Goal: Information Seeking & Learning: Learn about a topic

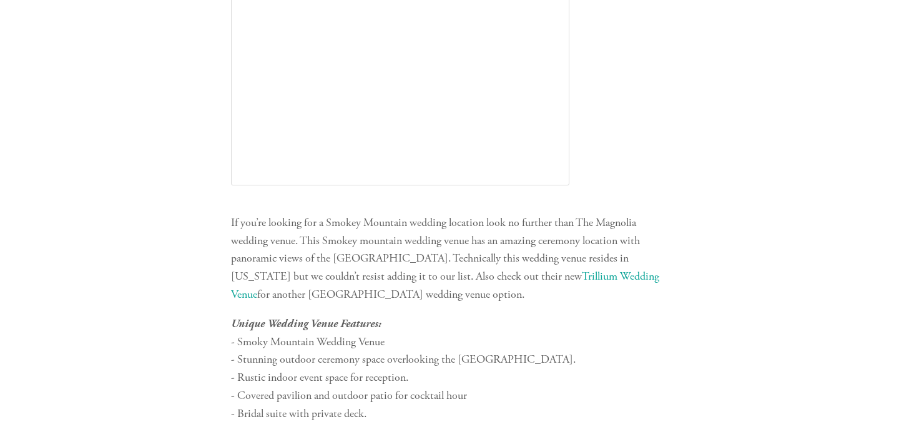
scroll to position [2000, 0]
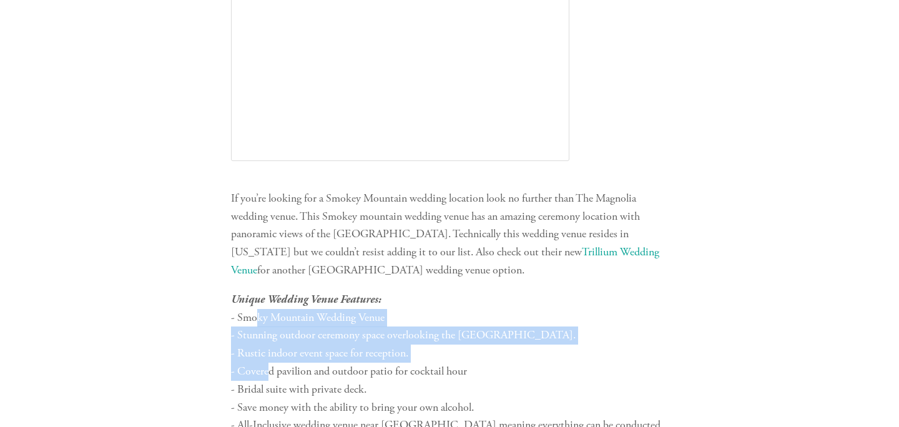
drag, startPoint x: 257, startPoint y: 317, endPoint x: 269, endPoint y: 371, distance: 54.9
click at [270, 371] on p "Unique Wedding Venue Features: - Smoky Mountain Wedding Venue - Stunning outdoo…" at bounding box center [449, 390] width 437 height 198
click at [269, 371] on p "Unique Wedding Venue Features: - Smoky Mountain Wedding Venue - Stunning outdoo…" at bounding box center [449, 390] width 437 height 198
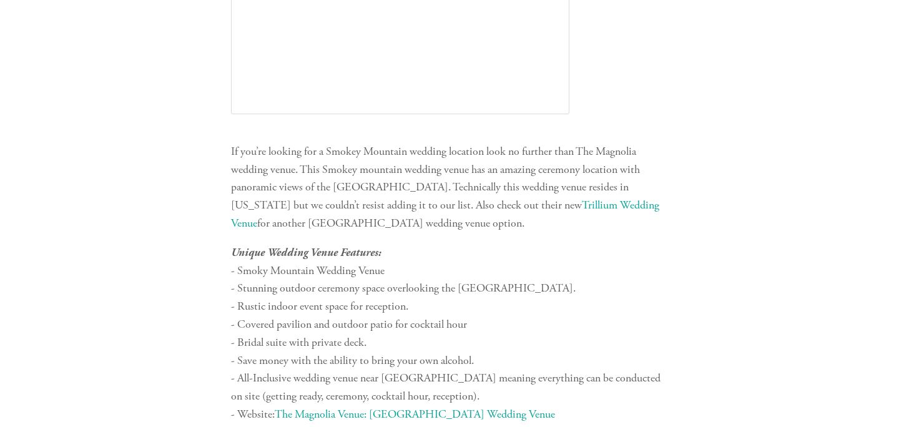
scroll to position [2063, 0]
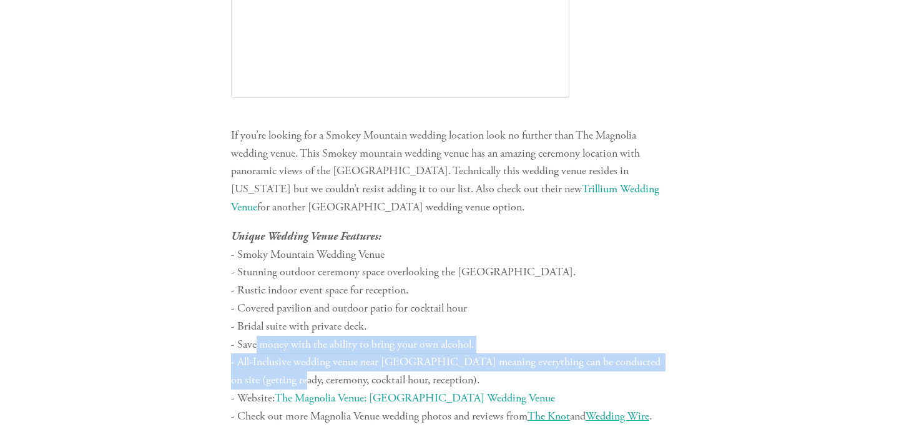
drag, startPoint x: 255, startPoint y: 344, endPoint x: 270, endPoint y: 375, distance: 34.4
click at [270, 375] on p "Unique Wedding Venue Features: - Smoky Mountain Wedding Venue - Stunning outdoo…" at bounding box center [449, 327] width 437 height 198
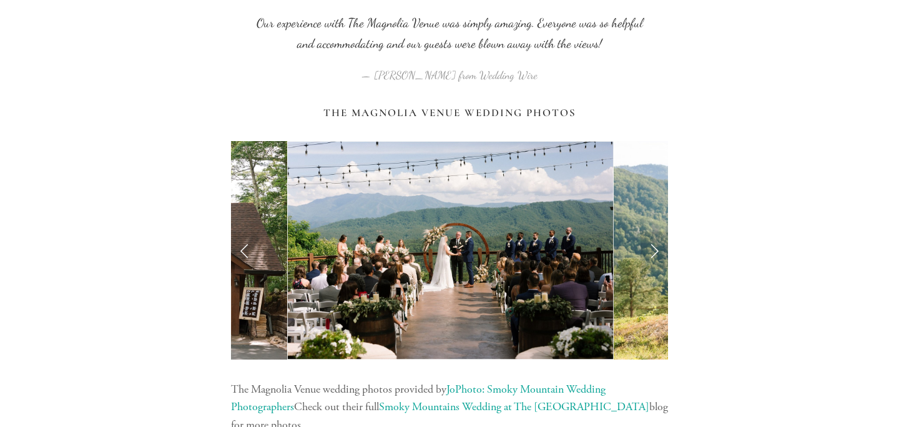
scroll to position [2540, 0]
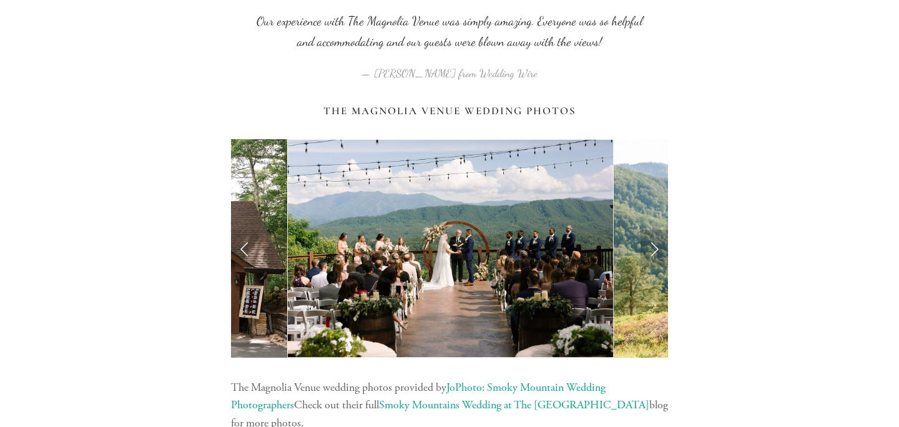
click at [641, 257] on link "Next Slide" at bounding box center [654, 248] width 27 height 37
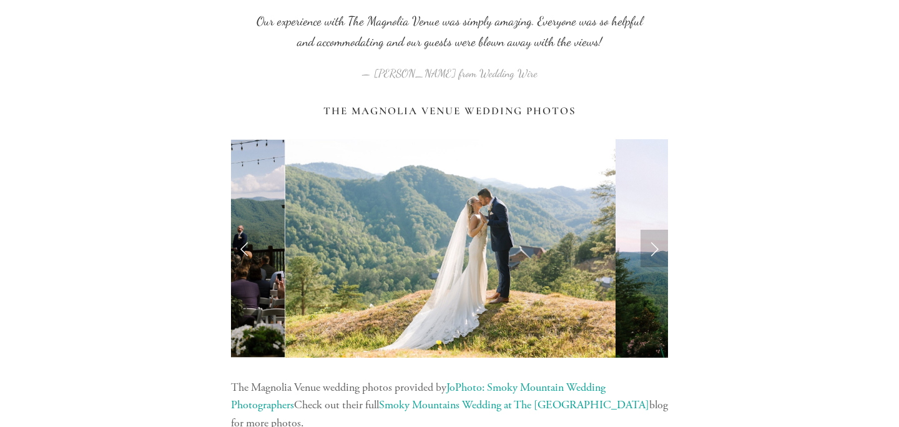
click at [644, 257] on link "Next Slide" at bounding box center [654, 248] width 27 height 37
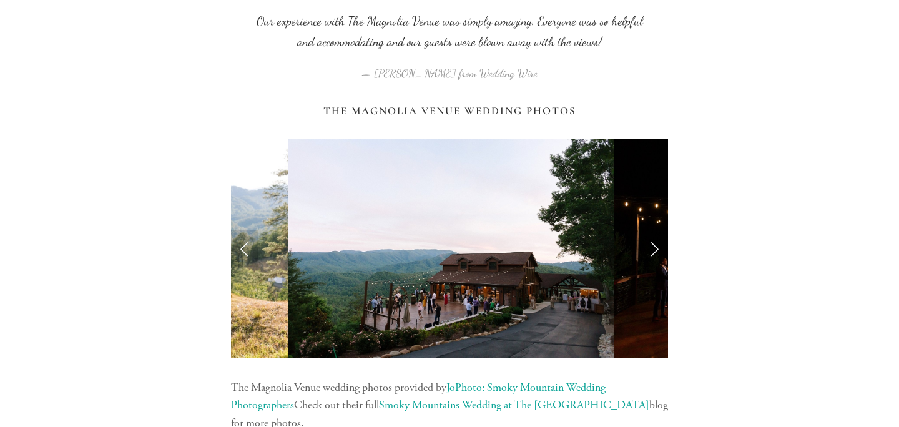
click at [644, 257] on link "Next Slide" at bounding box center [654, 248] width 27 height 37
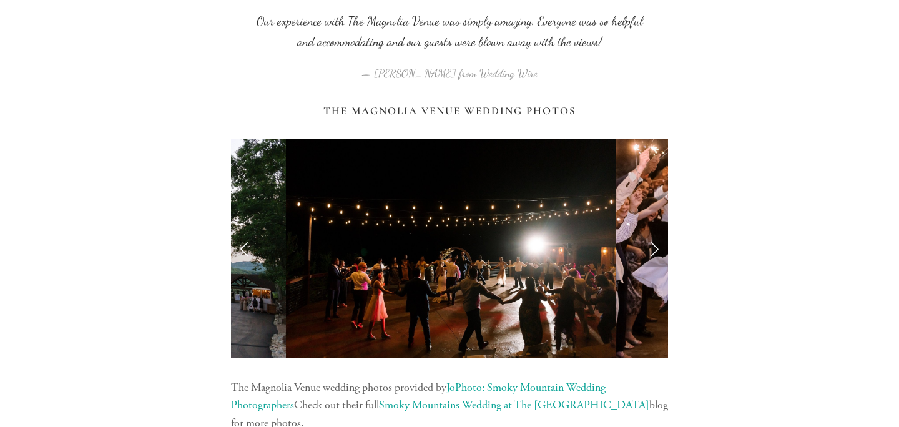
click at [644, 257] on link "Next Slide" at bounding box center [654, 248] width 27 height 37
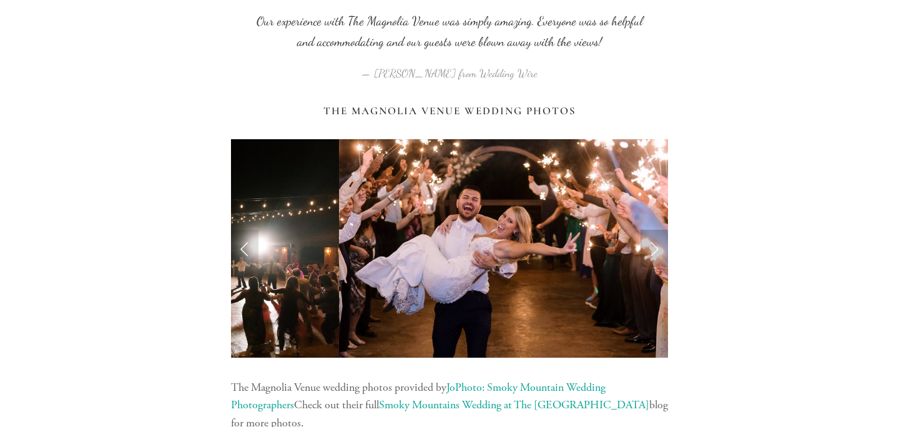
click at [644, 257] on link "Next Slide" at bounding box center [654, 248] width 27 height 37
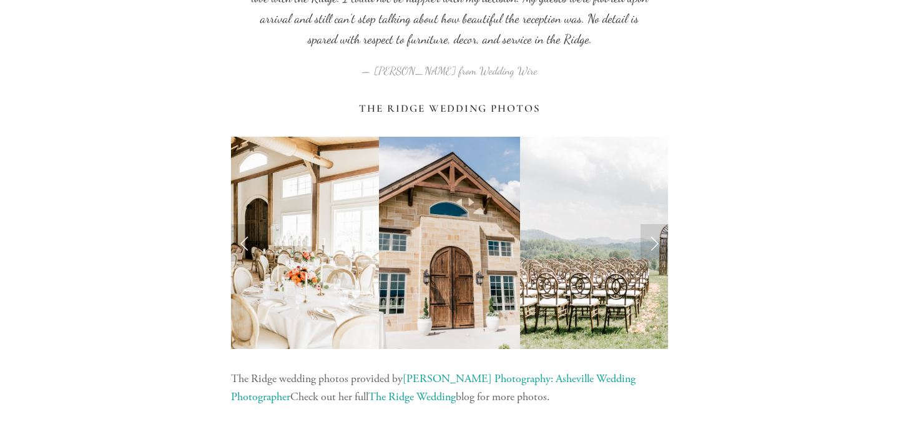
scroll to position [3954, 0]
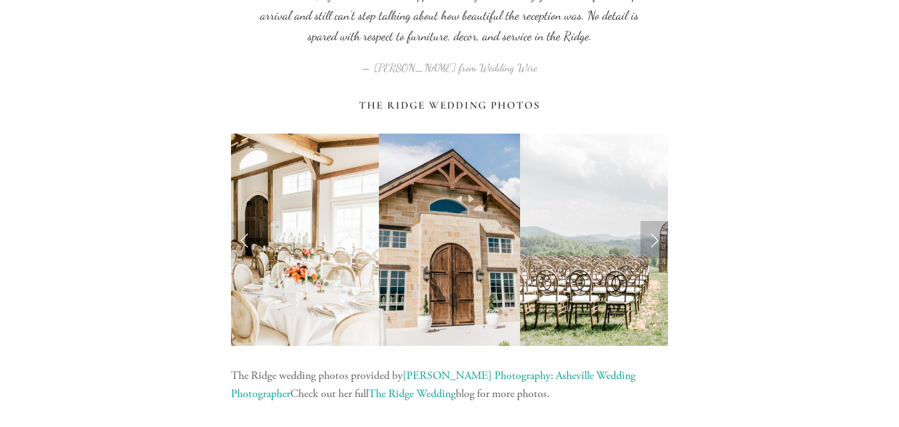
click at [652, 251] on link "Next Slide" at bounding box center [654, 239] width 27 height 37
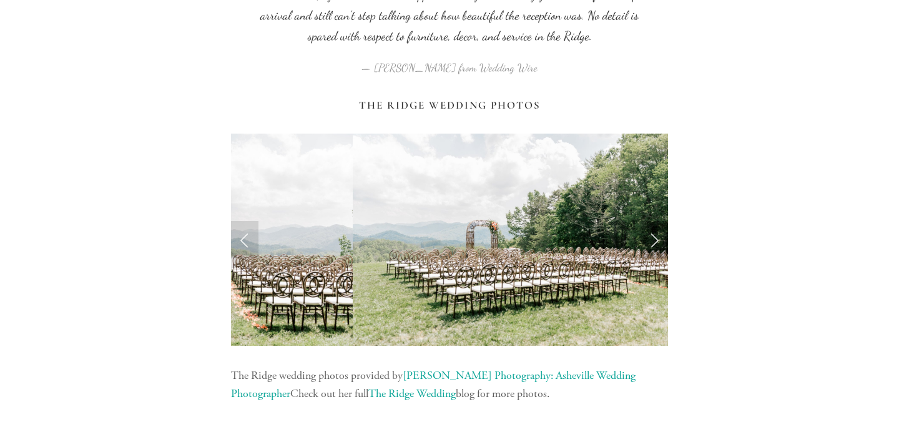
click at [652, 250] on link "Next Slide" at bounding box center [654, 239] width 27 height 37
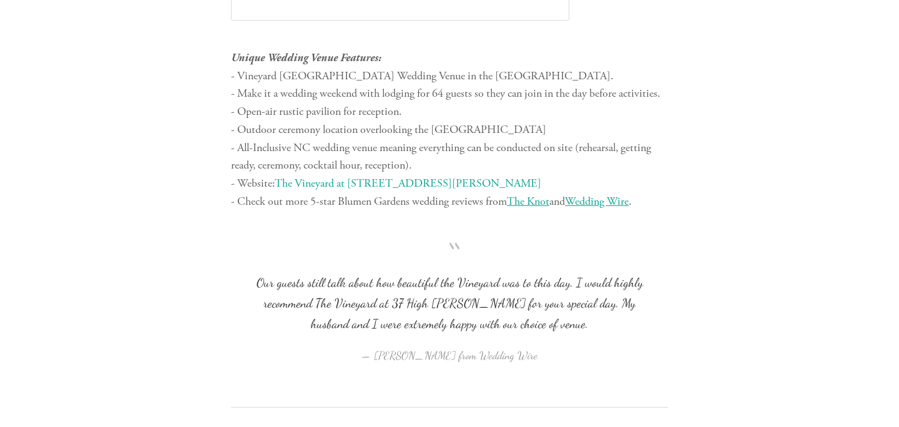
scroll to position [6424, 0]
